Goal: Check status: Check status

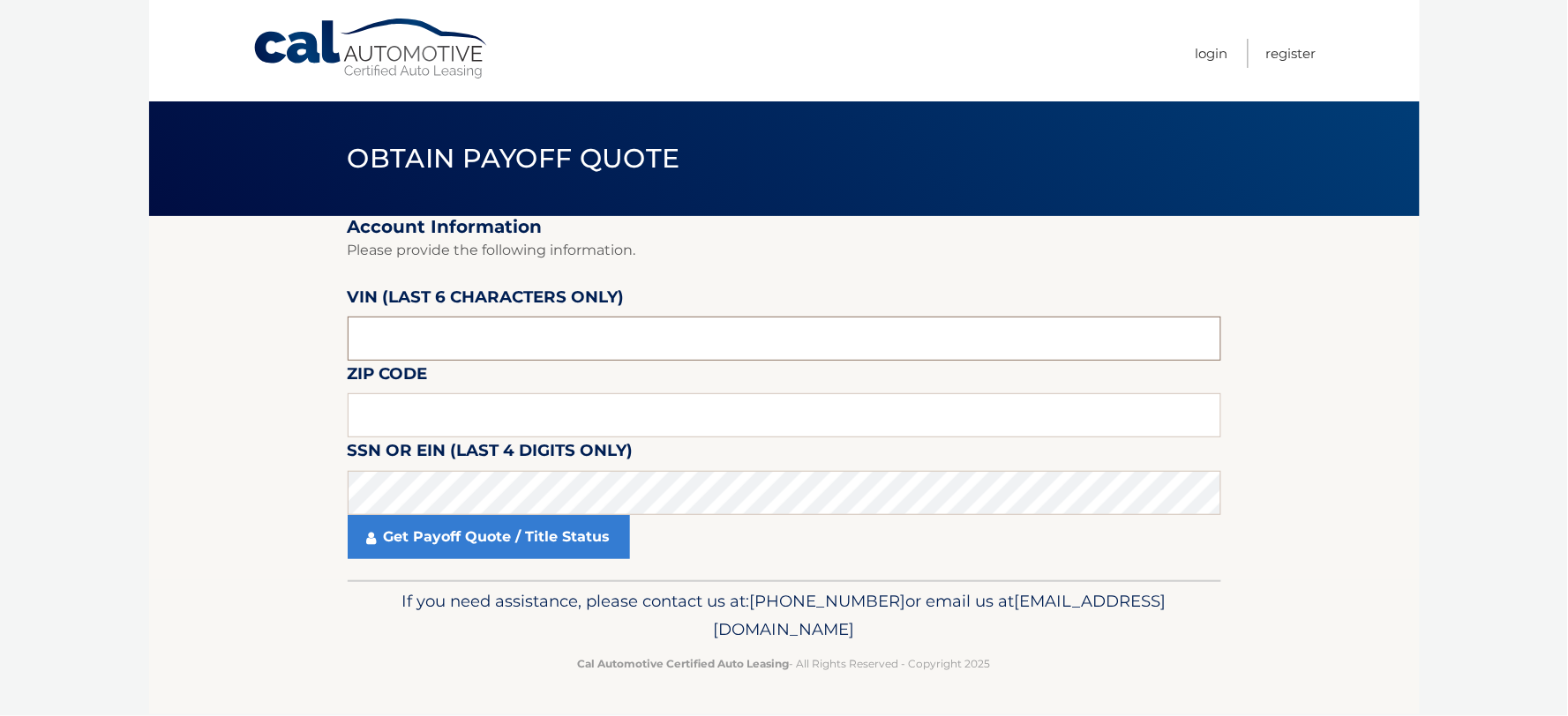
click at [385, 338] on input "text" at bounding box center [784, 338] width 874 height 44
type input "454372"
type input "11771"
click at [544, 571] on fieldset "Account Information Please provide the following information. VIN (last 6 chara…" at bounding box center [784, 398] width 874 height 364
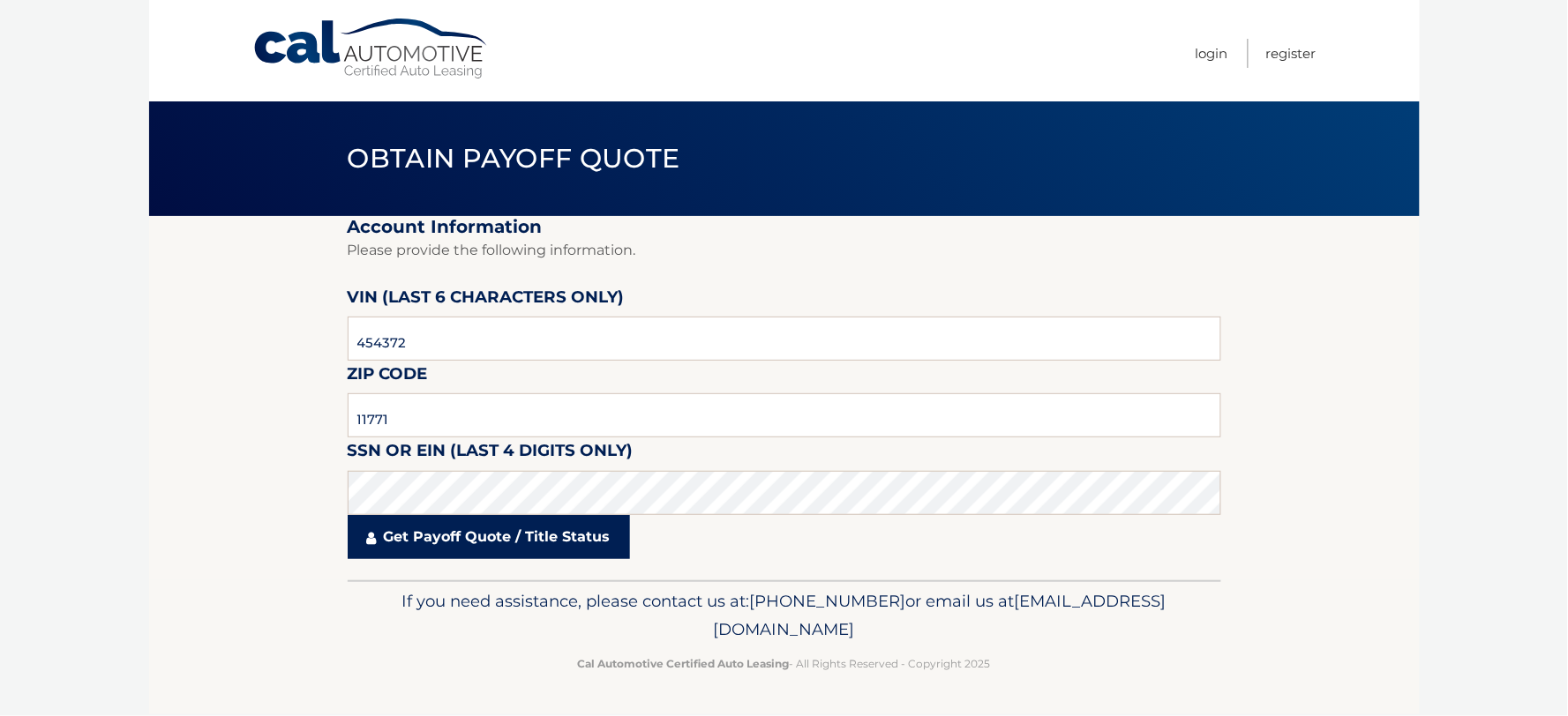
click at [552, 544] on link "Get Payoff Quote / Title Status" at bounding box center [489, 537] width 283 height 44
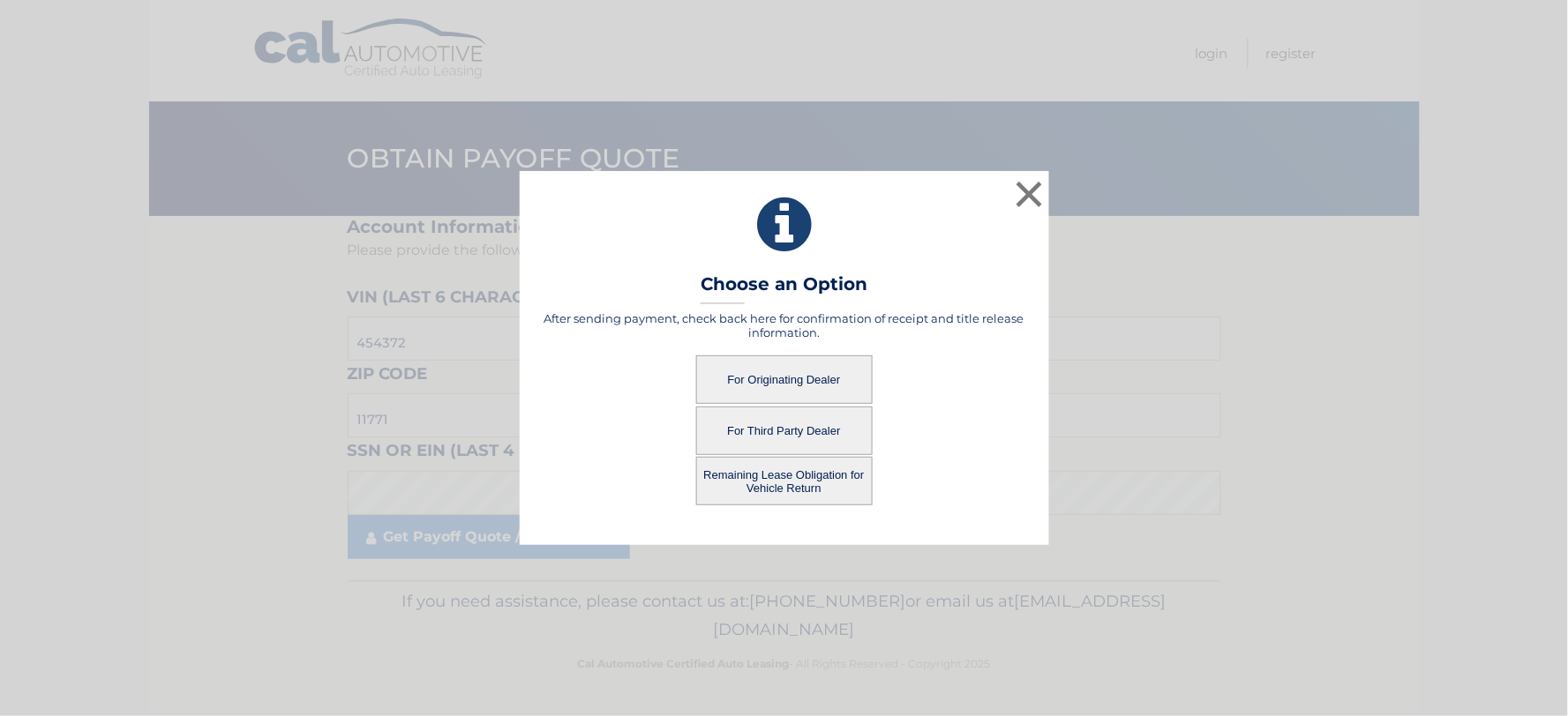
click at [796, 485] on button "Remaining Lease Obligation for Vehicle Return" at bounding box center [784, 481] width 177 height 49
click at [820, 486] on button "Remaining Lease Obligation for Vehicle Return" at bounding box center [784, 481] width 177 height 49
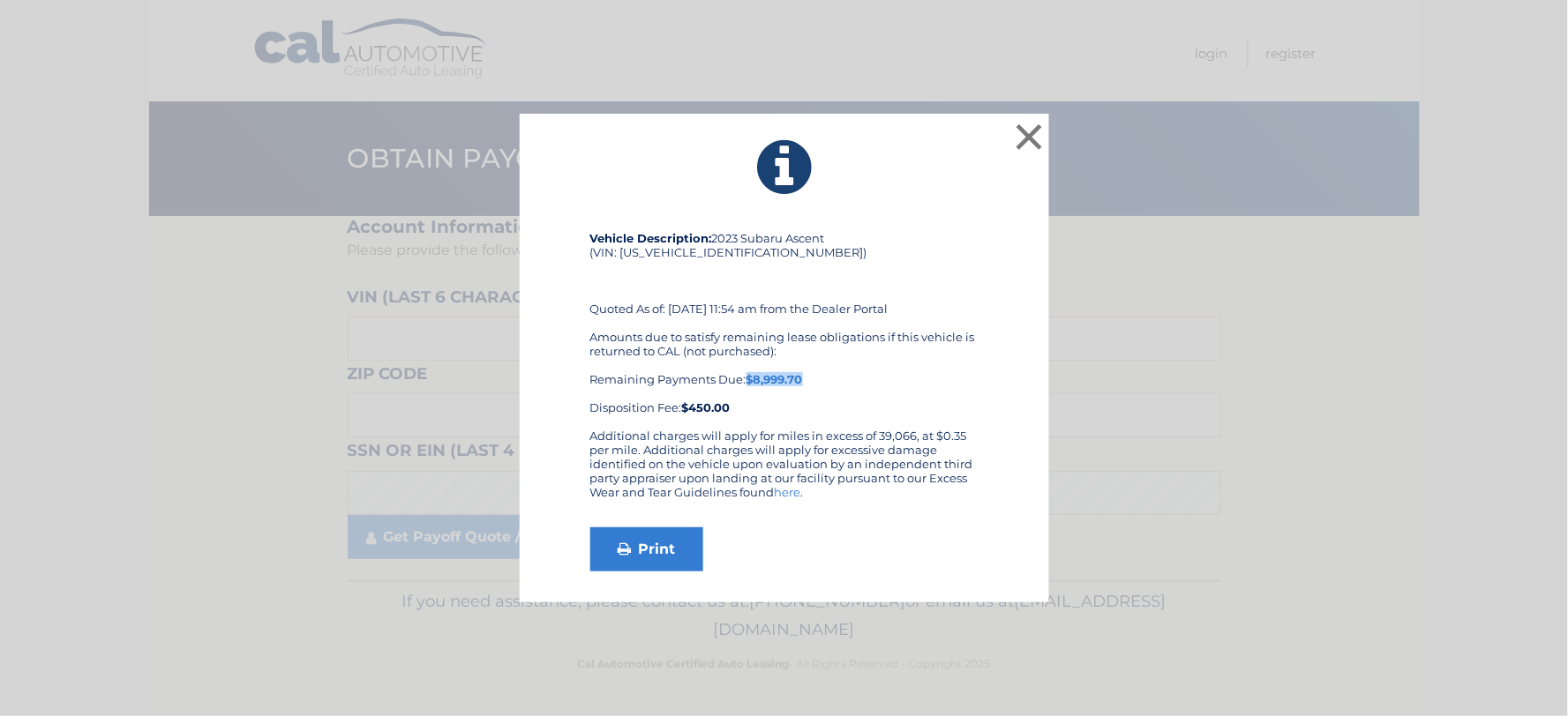
drag, startPoint x: 748, startPoint y: 378, endPoint x: 884, endPoint y: 380, distance: 136.0
click at [884, 380] on div "Amounts due to satisfy remaining lease obligations if this vehicle is returned …" at bounding box center [784, 371] width 388 height 84
click at [646, 254] on div "Vehicle Description: 2023 Subaru Ascent (VIN: 4S4WMASD2P3454372) Quoted As of: …" at bounding box center [784, 330] width 388 height 197
click at [613, 354] on div "Amounts due to satisfy remaining lease obligations if this vehicle is returned …" at bounding box center [784, 371] width 388 height 84
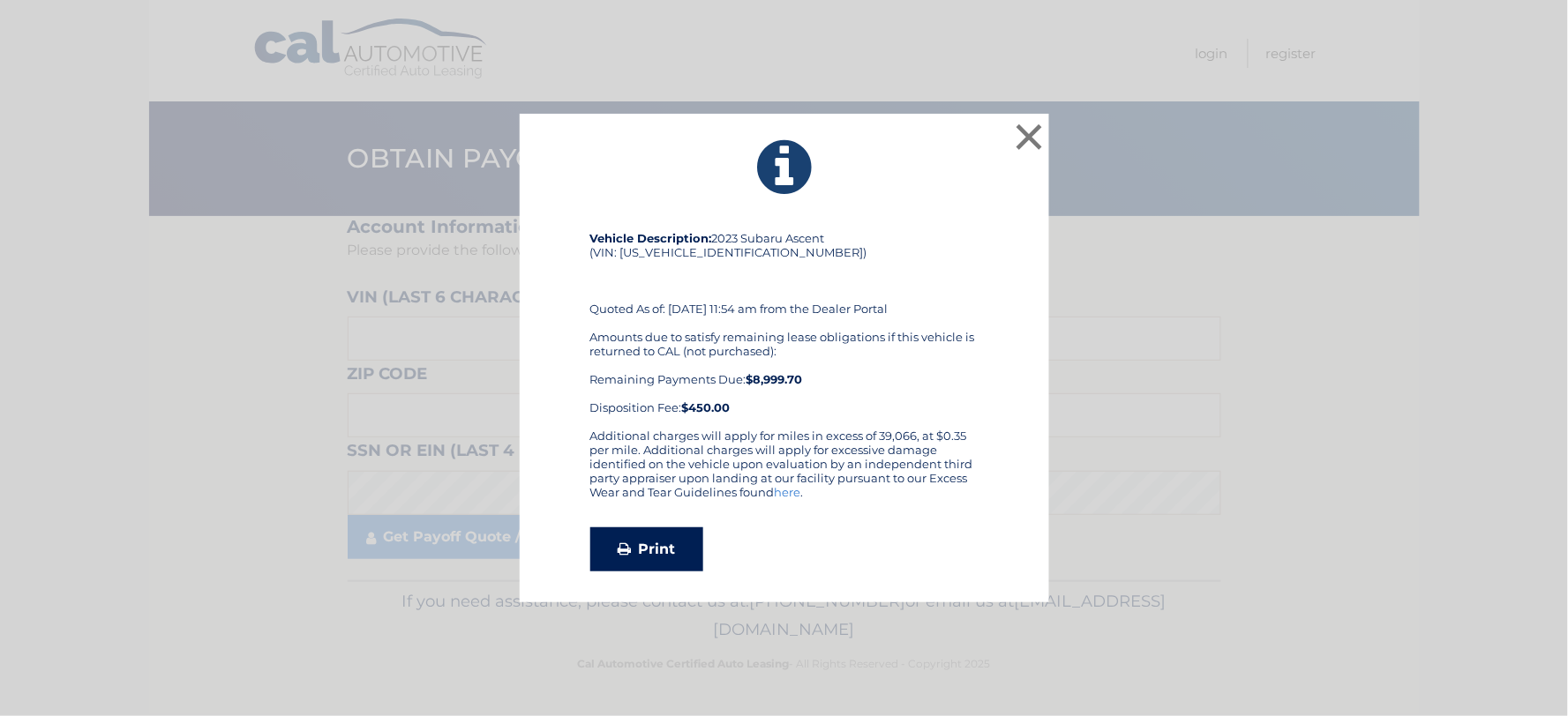
click at [628, 567] on link "Print" at bounding box center [646, 550] width 113 height 44
drag, startPoint x: 1037, startPoint y: 129, endPoint x: 1006, endPoint y: 145, distance: 34.9
click at [1038, 128] on button "×" at bounding box center [1030, 137] width 36 height 36
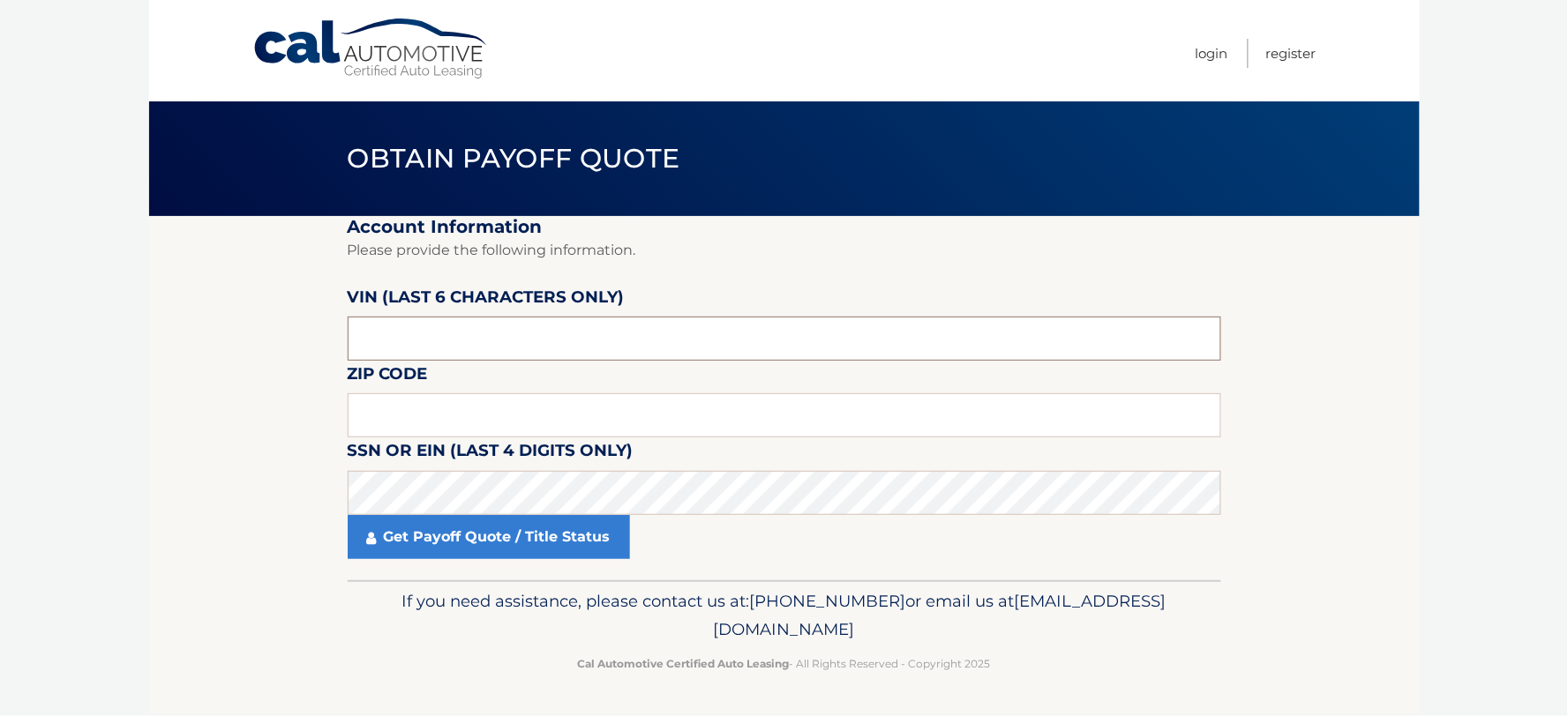
click at [437, 330] on input "text" at bounding box center [784, 338] width 874 height 44
type input "454372"
type input "11771"
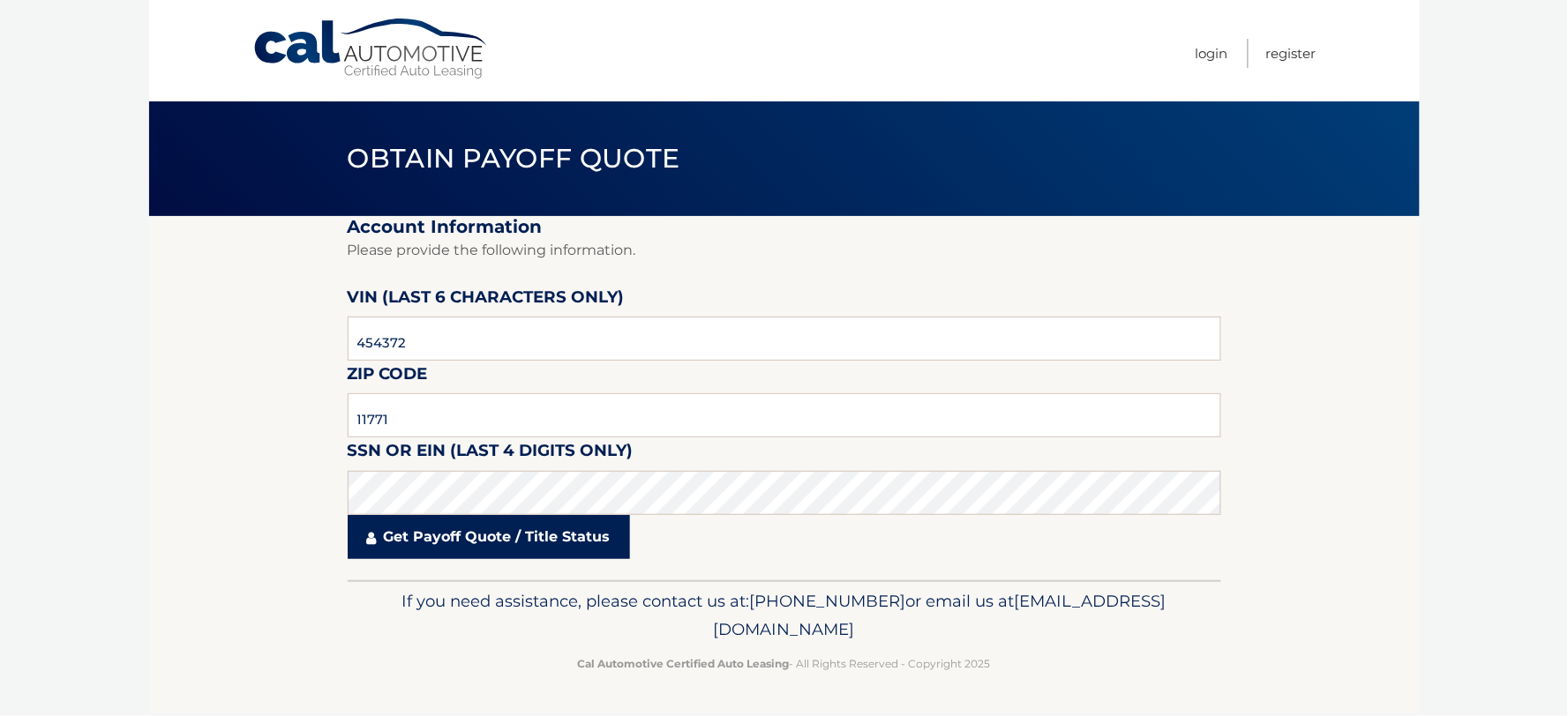
click at [492, 550] on link "Get Payoff Quote / Title Status" at bounding box center [489, 537] width 283 height 44
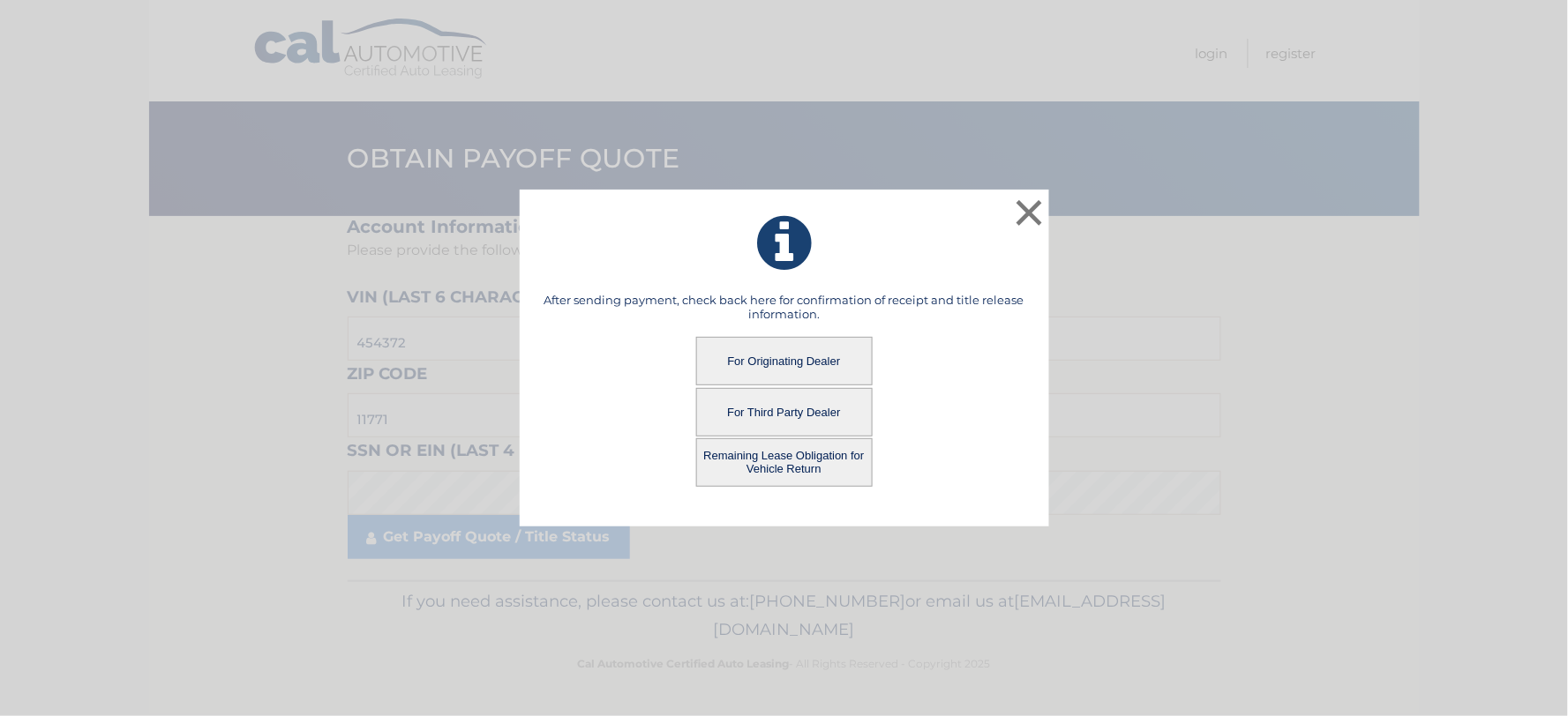
click at [775, 362] on button "For Originating Dealer" at bounding box center [784, 361] width 177 height 49
click at [787, 354] on button "For Originating Dealer" at bounding box center [784, 361] width 177 height 49
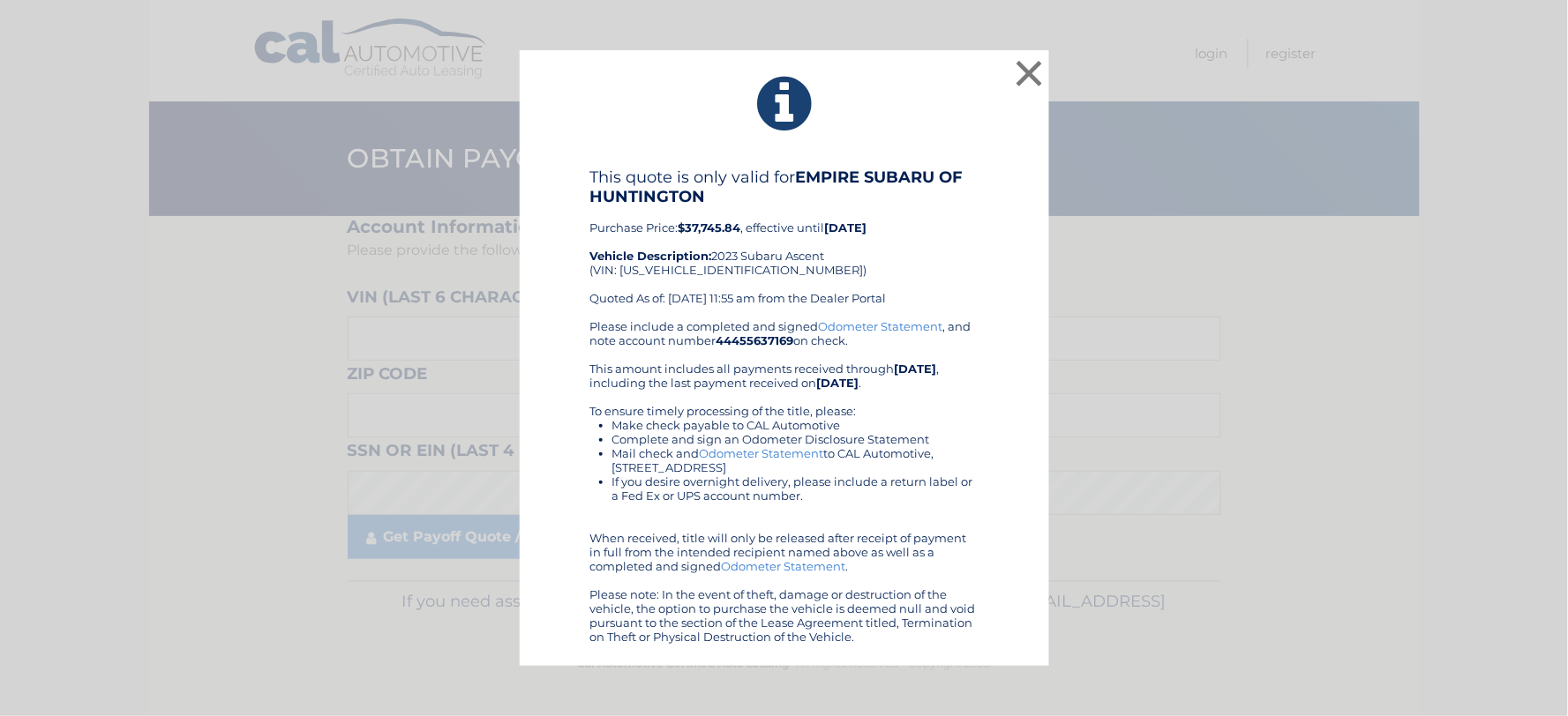
click at [686, 271] on div "This quote is only valid for EMPIRE SUBARU OF HUNTINGTON Purchase Price: $37,74…" at bounding box center [784, 243] width 388 height 152
copy div "4S4WMASD2P3454372"
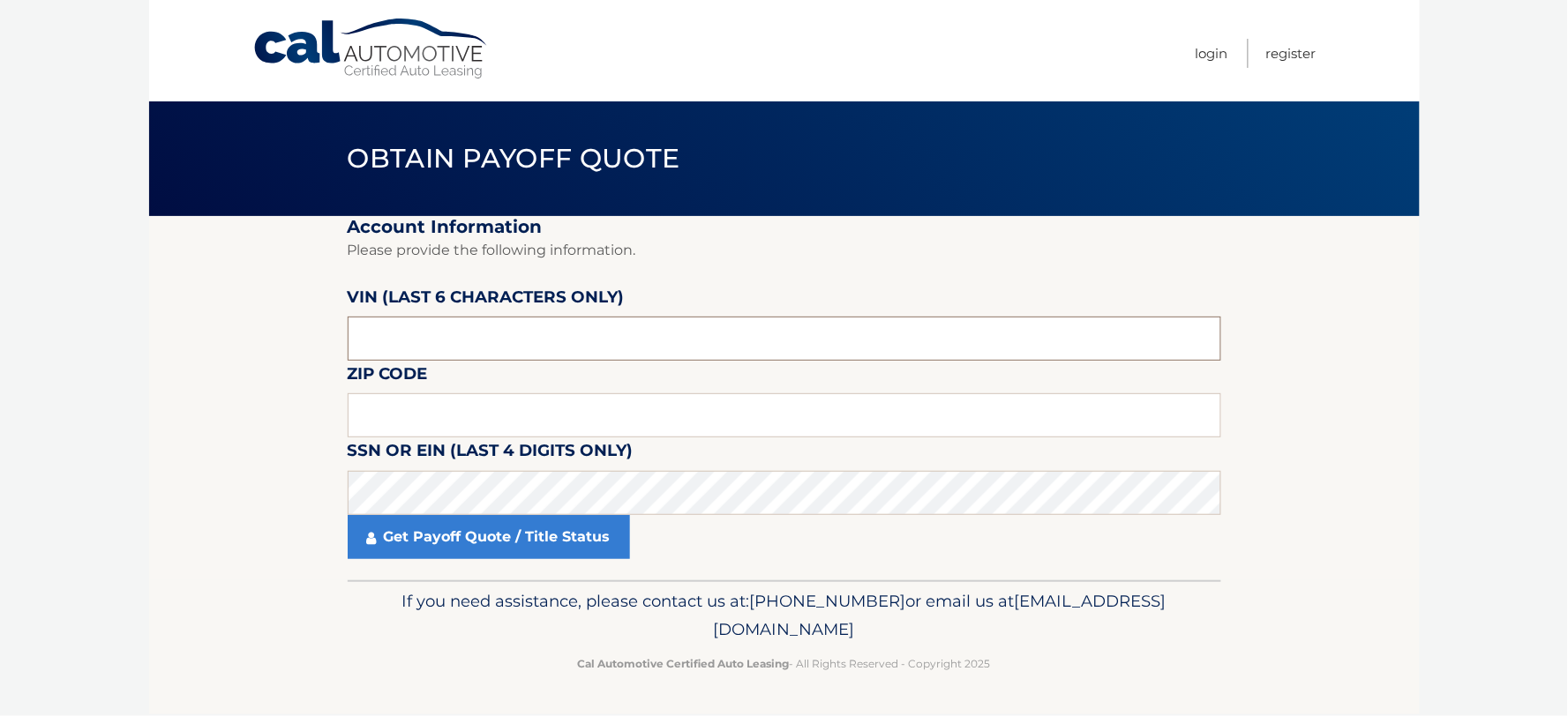
click at [532, 341] on input "text" at bounding box center [784, 338] width 874 height 44
type input "454372"
type input "11771"
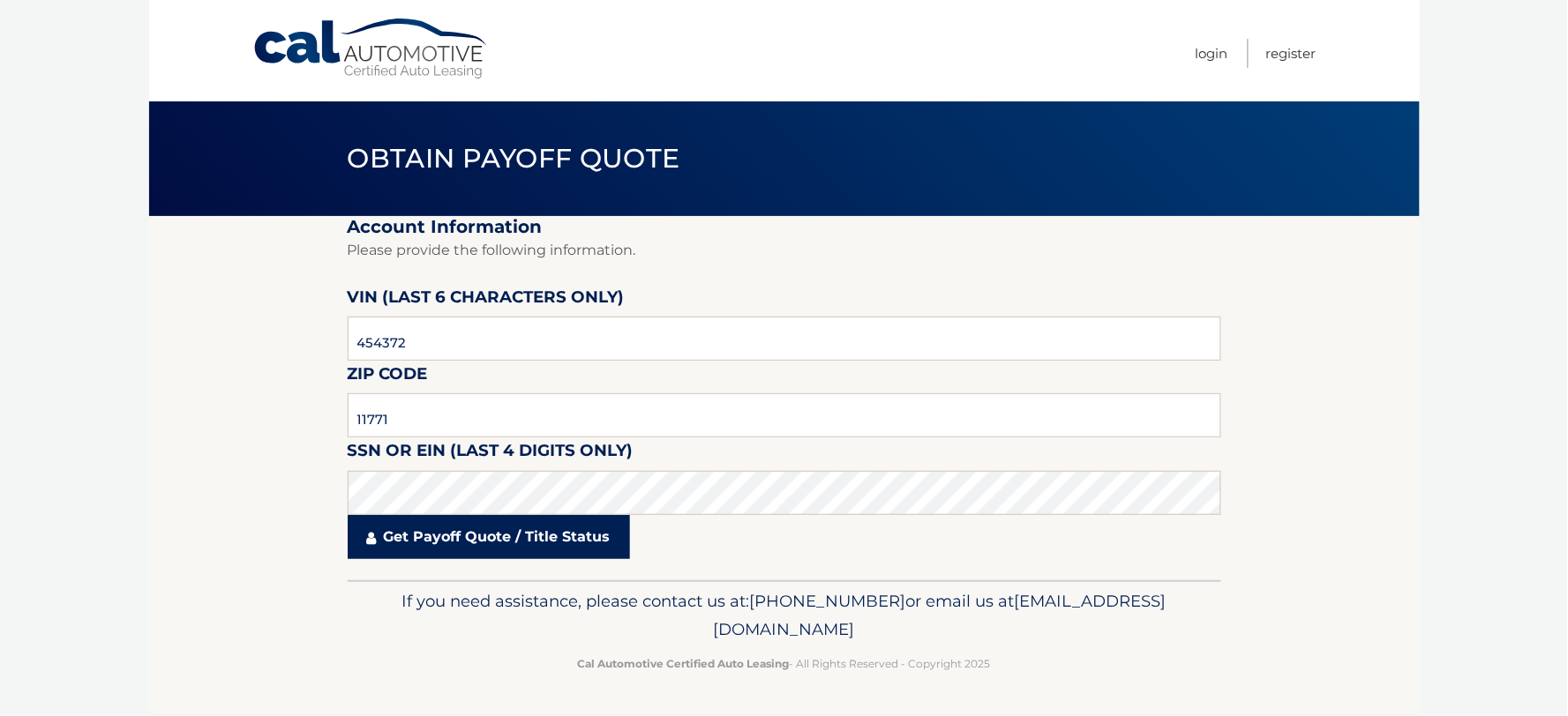
click at [498, 549] on link "Get Payoff Quote / Title Status" at bounding box center [489, 537] width 283 height 44
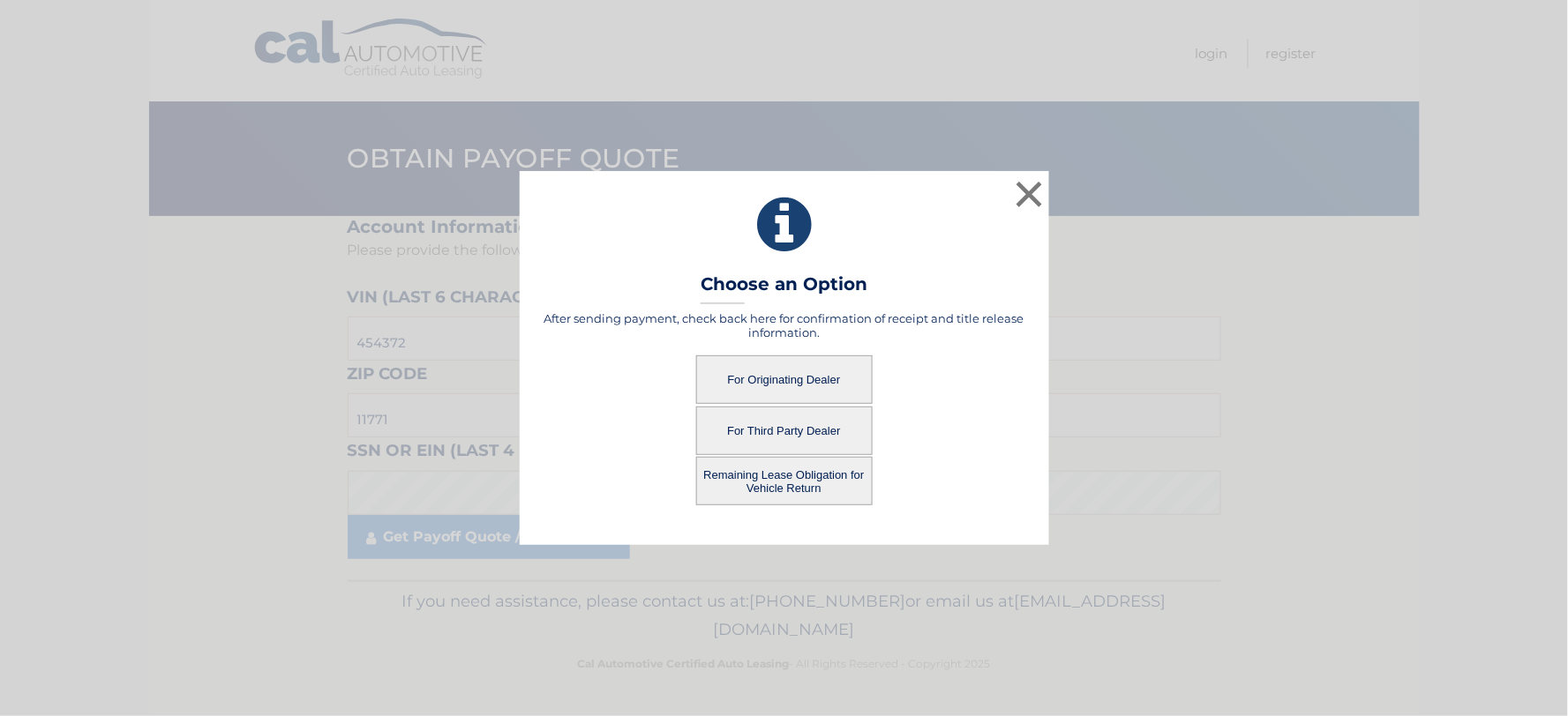
click at [803, 490] on button "Remaining Lease Obligation for Vehicle Return" at bounding box center [784, 481] width 177 height 49
click at [809, 487] on button "Remaining Lease Obligation for Vehicle Return" at bounding box center [784, 481] width 177 height 49
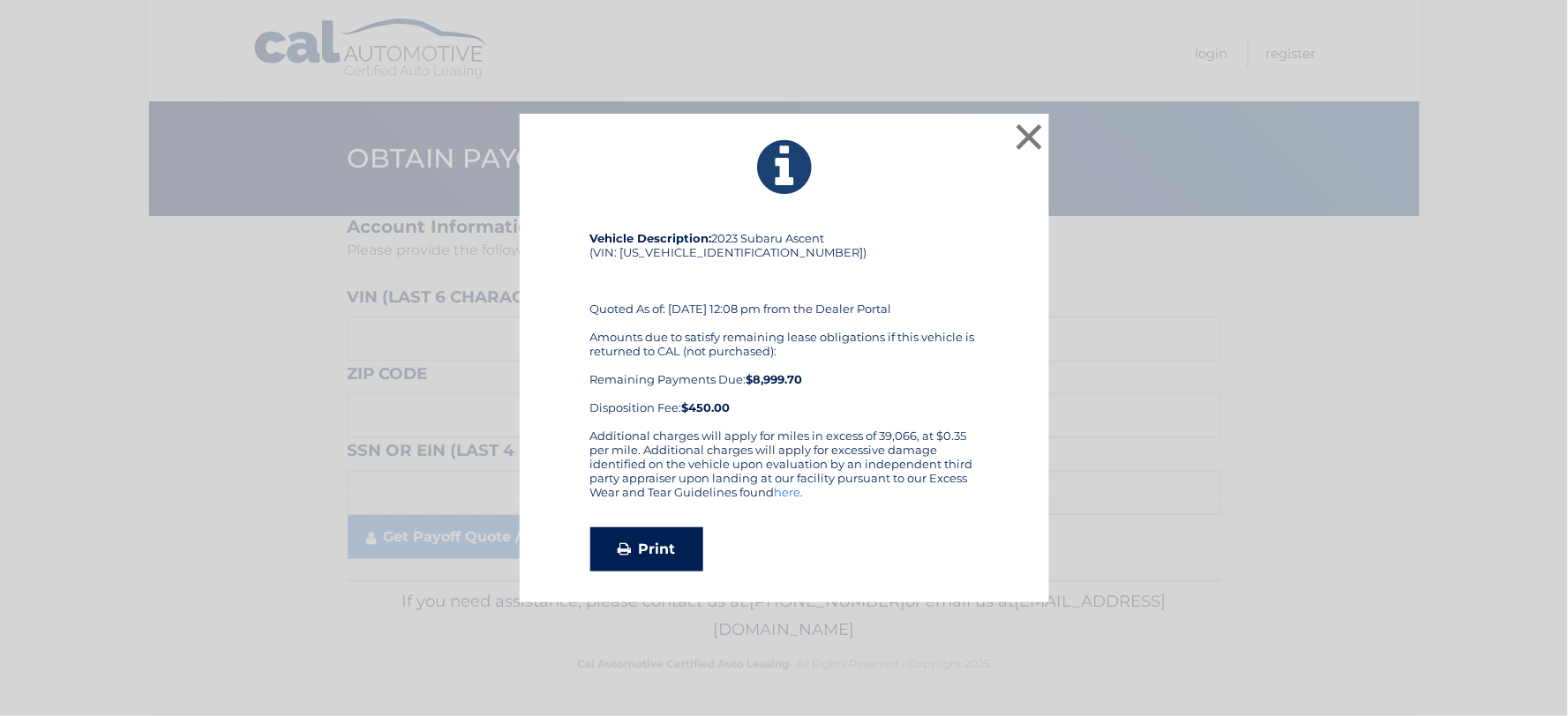
click at [657, 551] on link "Print" at bounding box center [646, 550] width 113 height 44
